Goal: Check status: Check status

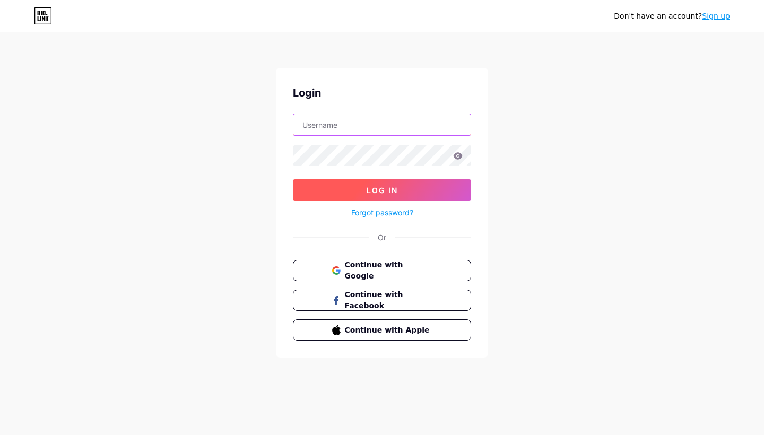
type input "[EMAIL_ADDRESS][DOMAIN_NAME]"
click at [382, 190] on button "Log In" at bounding box center [382, 189] width 178 height 21
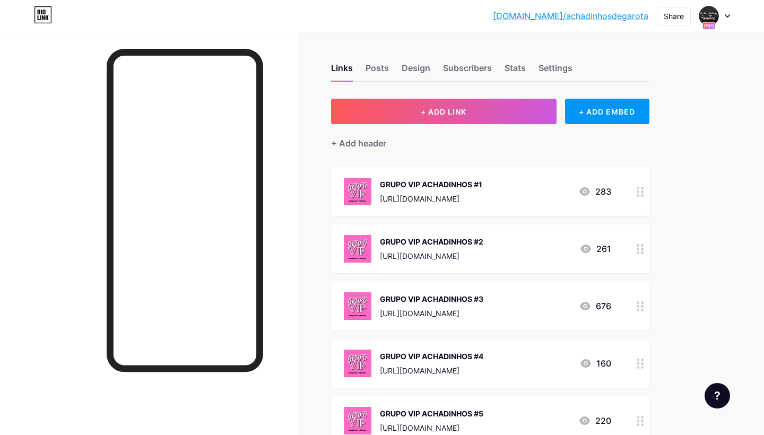
click at [719, 10] on div at bounding box center [714, 15] width 31 height 19
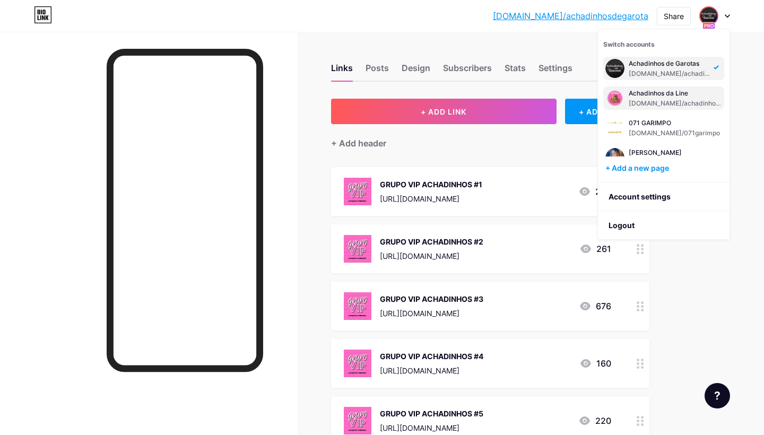
click at [662, 99] on div "[DOMAIN_NAME]/achadinhosdaline" at bounding box center [675, 103] width 93 height 8
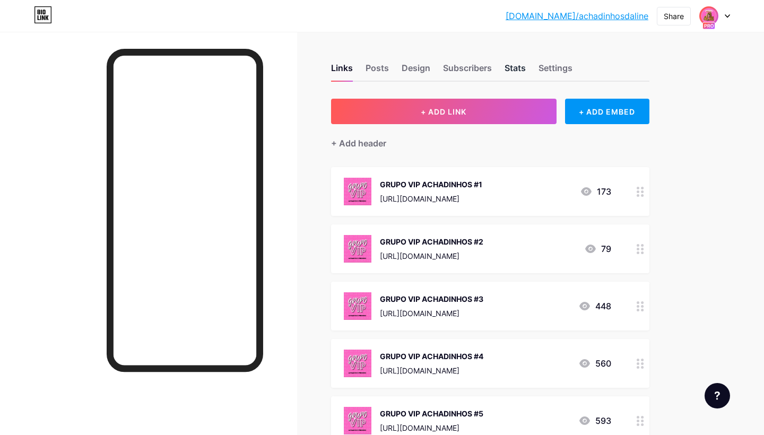
click at [508, 62] on div "Stats" at bounding box center [515, 71] width 21 height 19
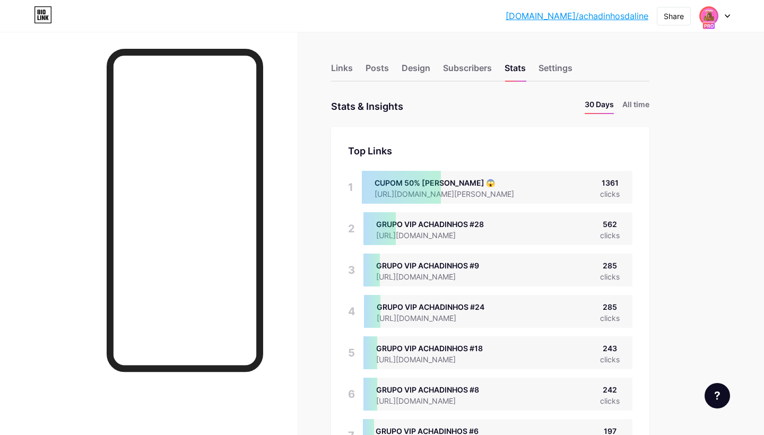
scroll to position [435, 764]
click at [635, 108] on li "All time" at bounding box center [635, 106] width 27 height 15
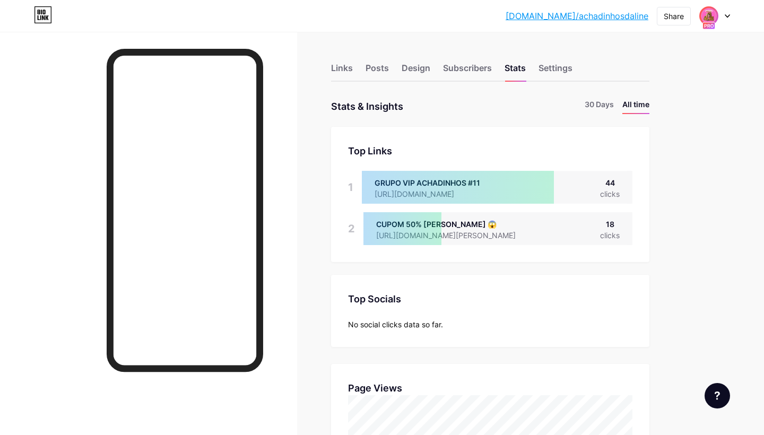
scroll to position [0, 0]
click at [605, 110] on li "30 Days" at bounding box center [599, 106] width 29 height 15
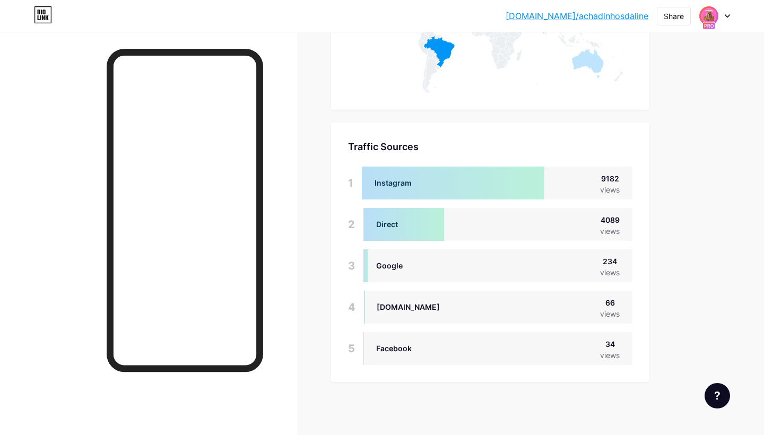
scroll to position [1364, 0]
